Goal: Check status: Check status

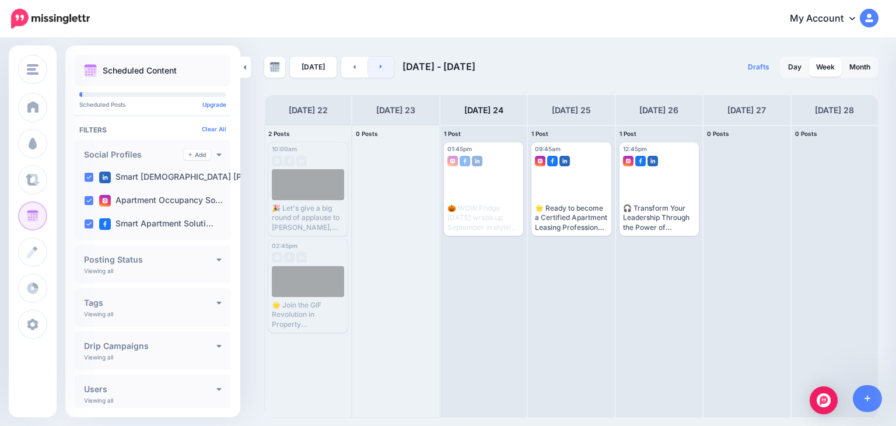
click at [380, 64] on icon at bounding box center [381, 66] width 3 height 7
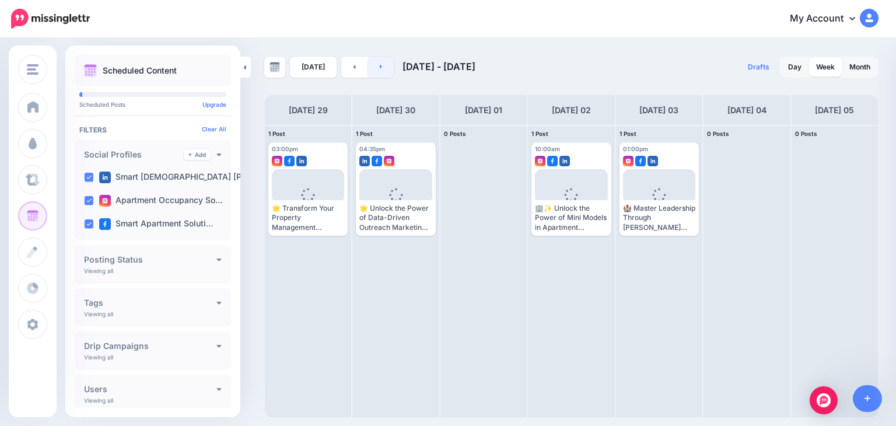
click at [379, 62] on link at bounding box center [381, 67] width 26 height 21
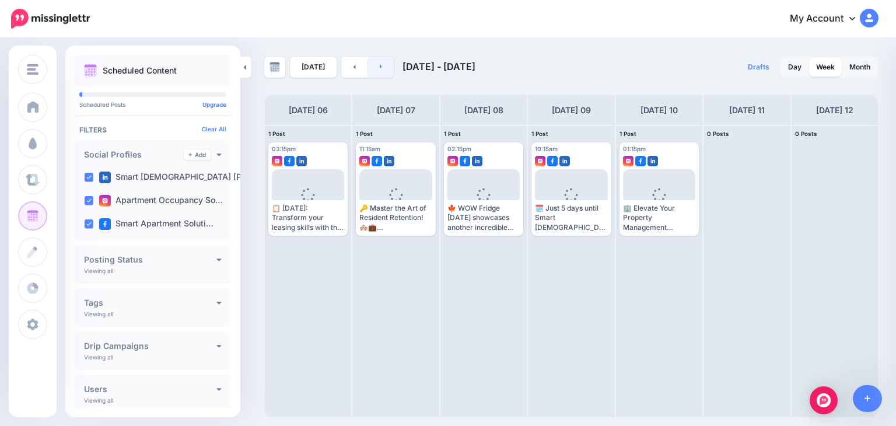
click at [380, 61] on link at bounding box center [381, 67] width 26 height 21
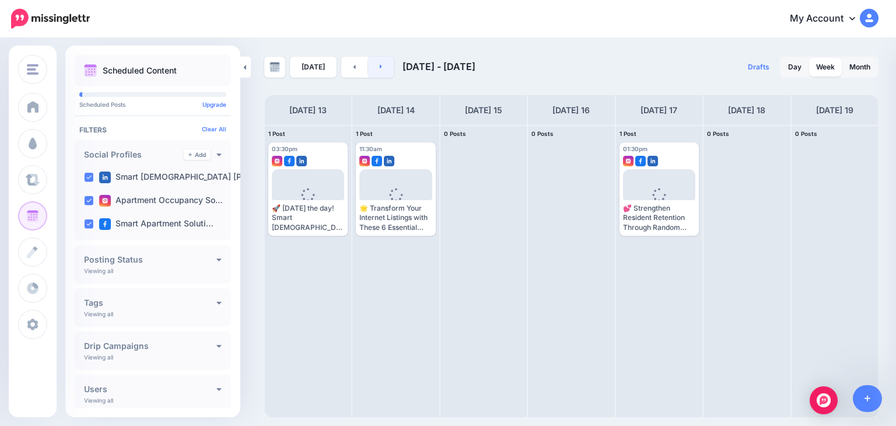
click at [380, 61] on link at bounding box center [381, 67] width 26 height 21
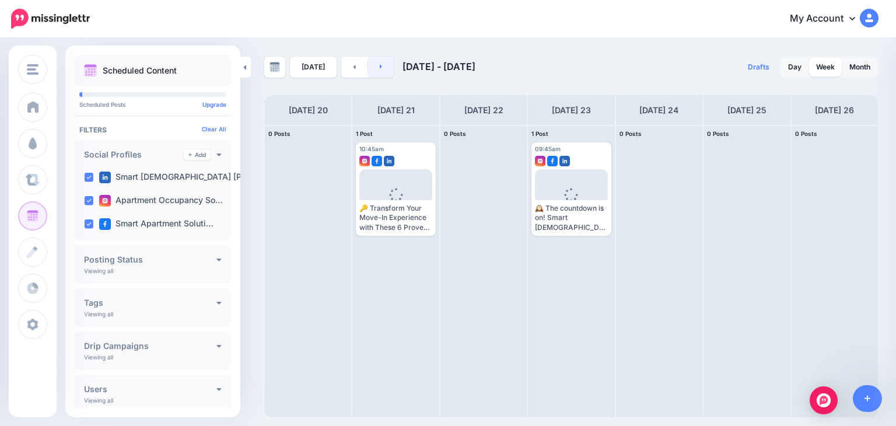
click at [380, 61] on link at bounding box center [381, 67] width 26 height 21
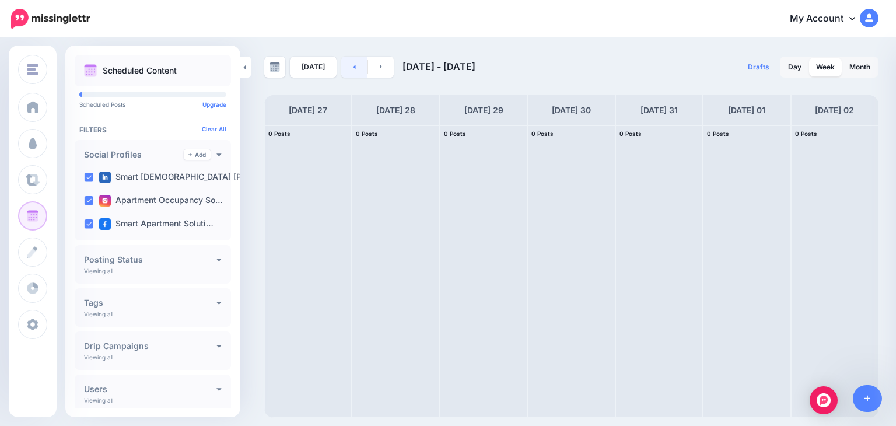
click at [343, 66] on link at bounding box center [354, 67] width 26 height 21
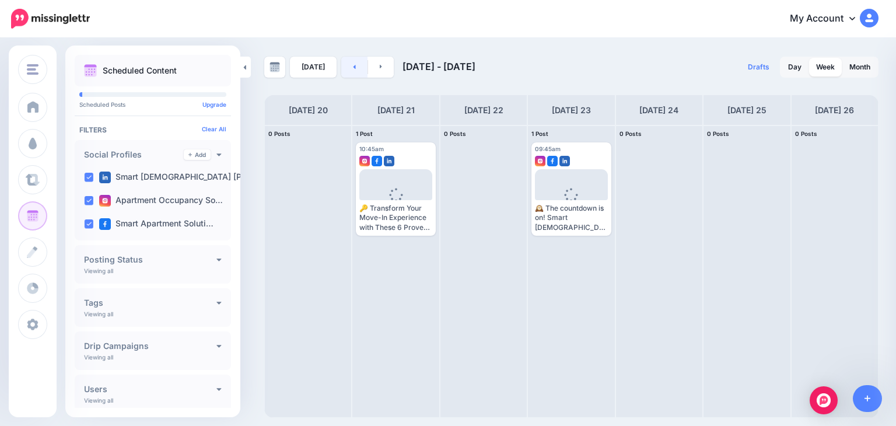
click at [345, 67] on link at bounding box center [354, 67] width 26 height 21
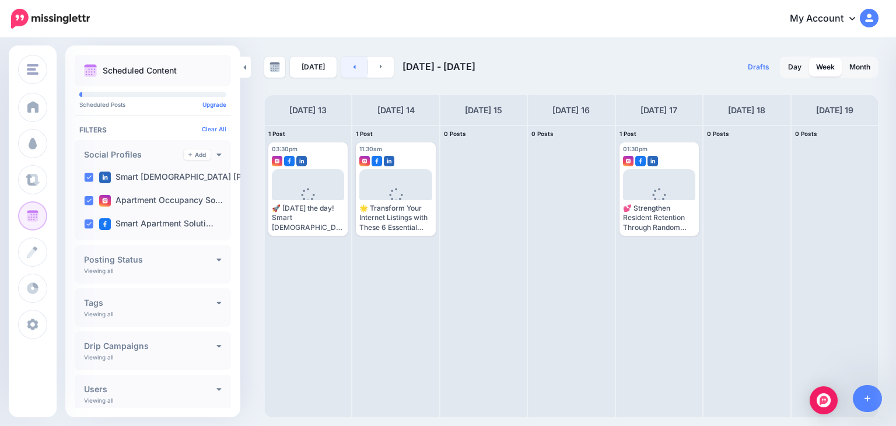
click at [345, 67] on link at bounding box center [354, 67] width 26 height 21
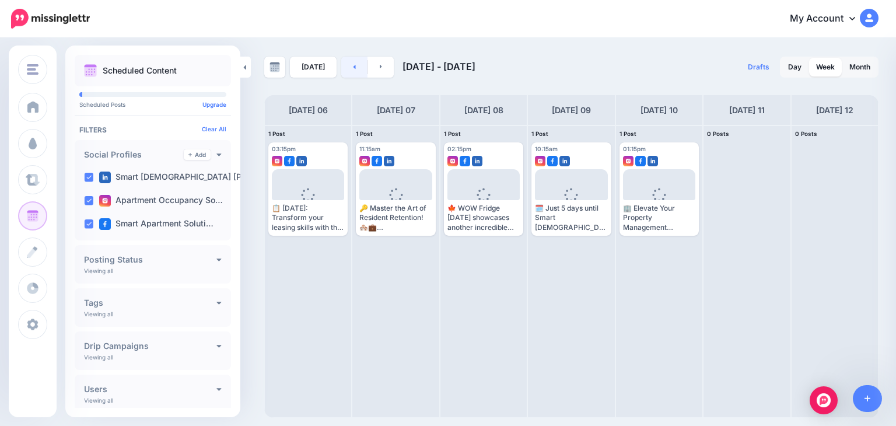
click at [347, 66] on link at bounding box center [354, 67] width 26 height 21
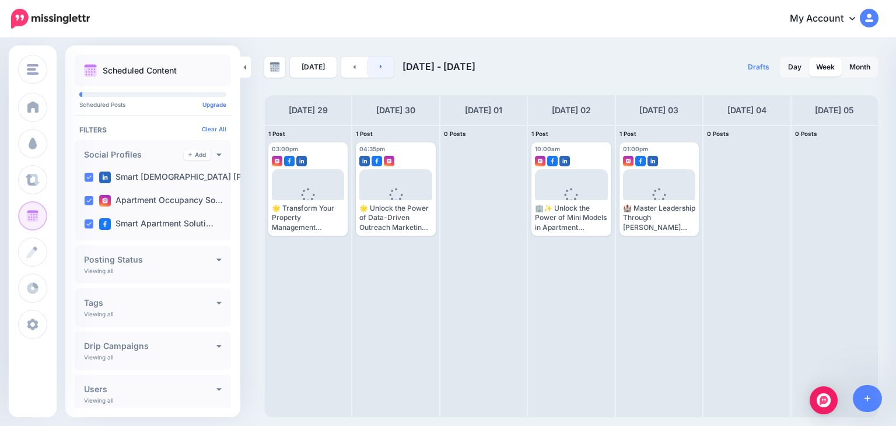
click at [380, 65] on link at bounding box center [381, 67] width 26 height 21
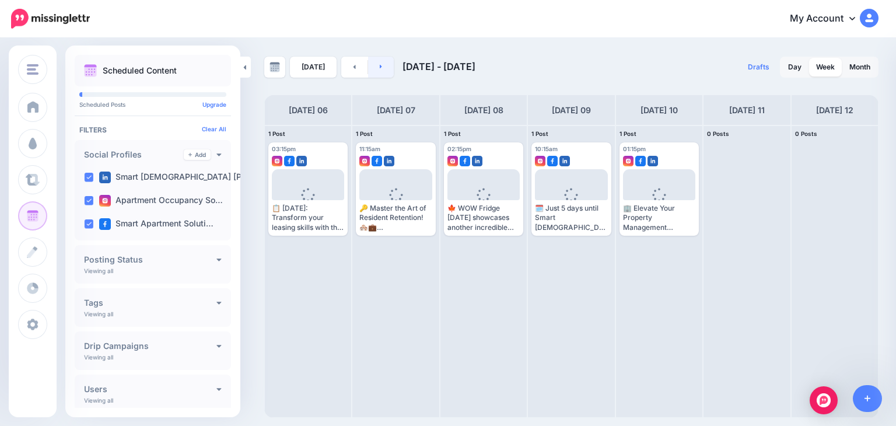
click at [380, 65] on link at bounding box center [381, 67] width 26 height 21
